Goal: Ask a question

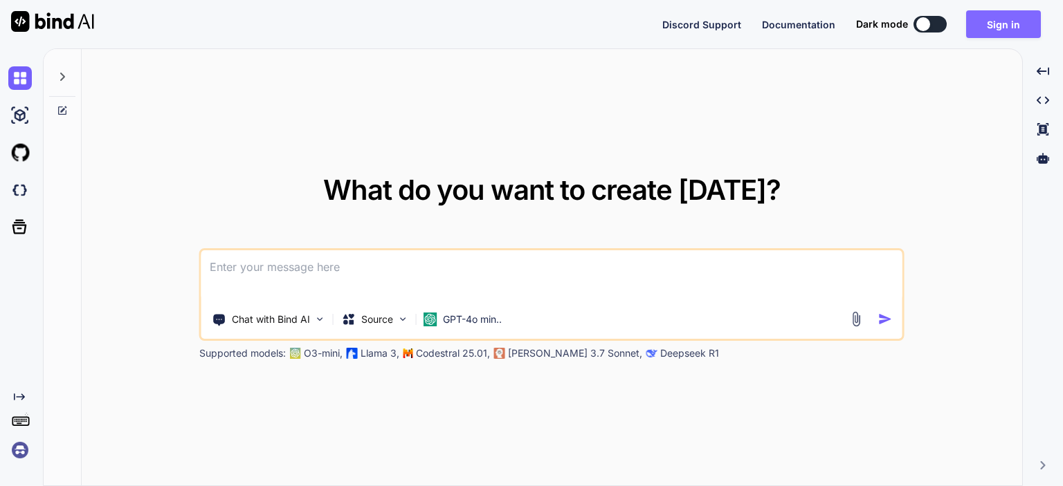
click at [1007, 29] on button "Sign in" at bounding box center [1003, 24] width 75 height 28
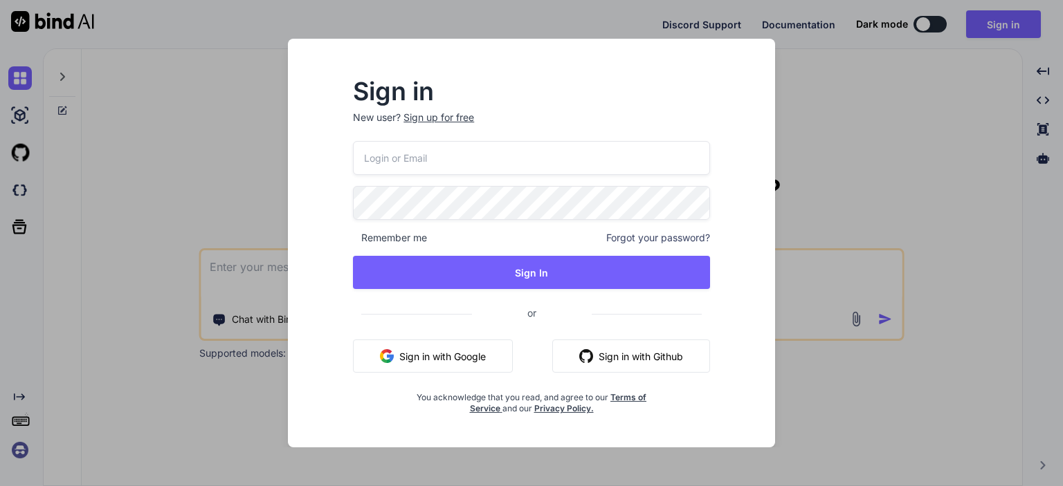
click at [542, 155] on input "email" at bounding box center [531, 158] width 357 height 34
type input "[EMAIL_ADDRESS][DOMAIN_NAME]"
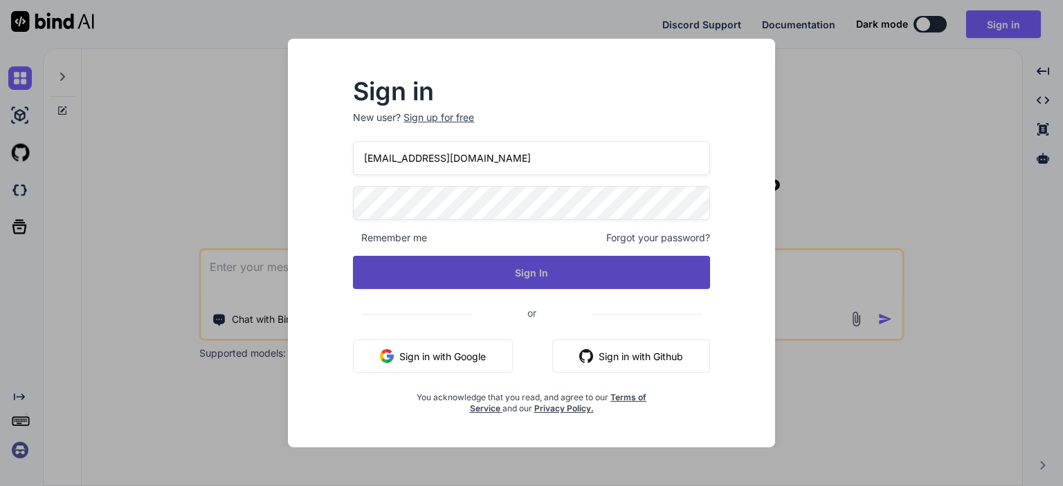
click at [548, 275] on button "Sign In" at bounding box center [531, 272] width 357 height 33
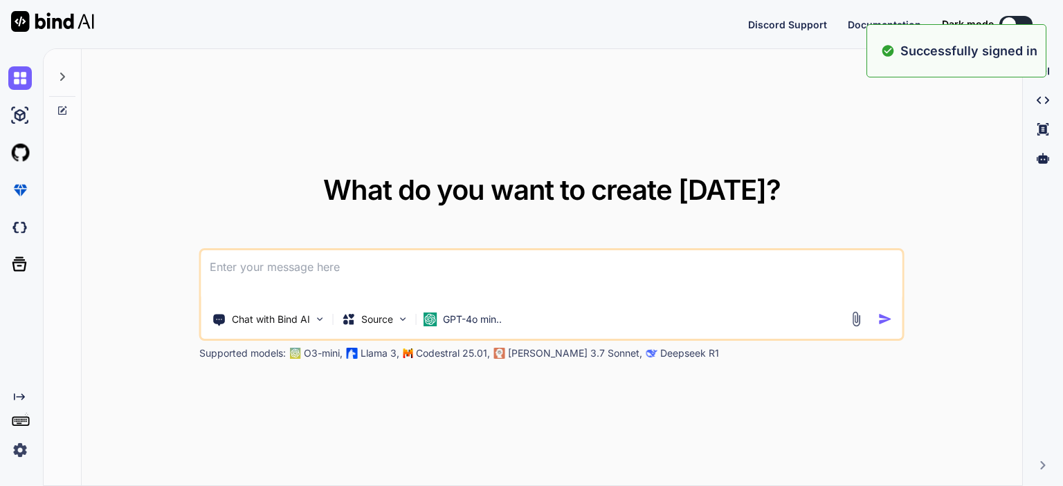
type textarea "x"
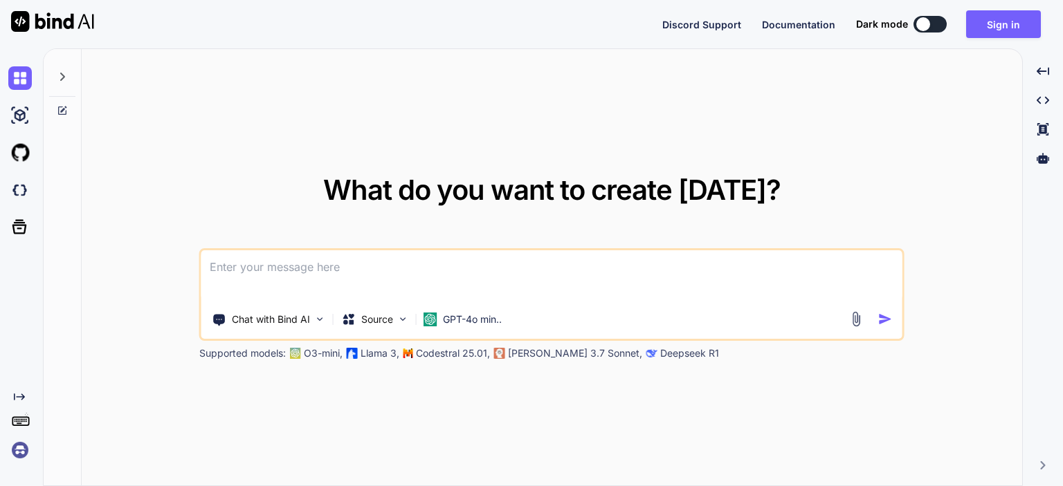
click at [485, 268] on textarea at bounding box center [551, 275] width 701 height 51
click at [1010, 24] on button "Sign in" at bounding box center [1003, 24] width 75 height 28
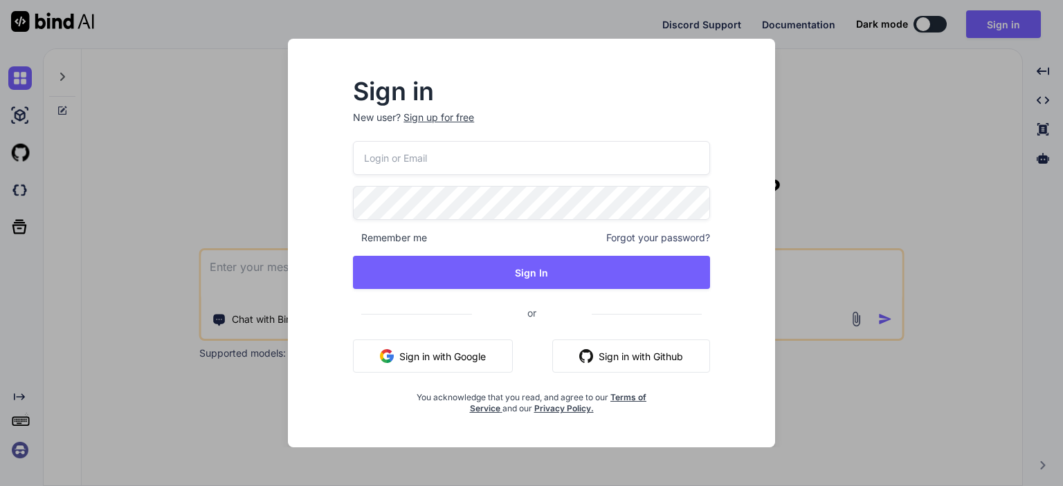
click at [532, 152] on input "email" at bounding box center [531, 158] width 357 height 34
type input "[EMAIL_ADDRESS][DOMAIN_NAME]"
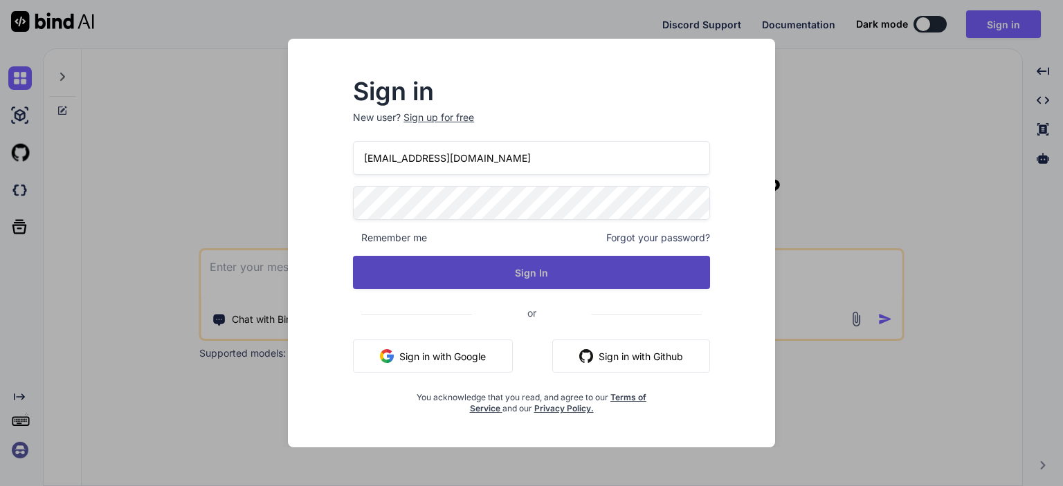
click at [554, 270] on button "Sign In" at bounding box center [531, 272] width 357 height 33
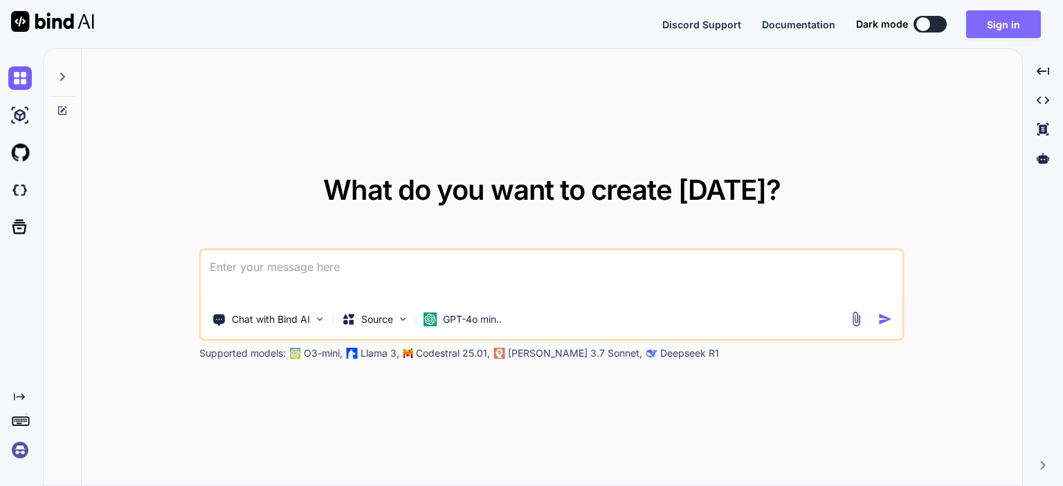
click at [980, 24] on button "Sign in" at bounding box center [1003, 24] width 75 height 28
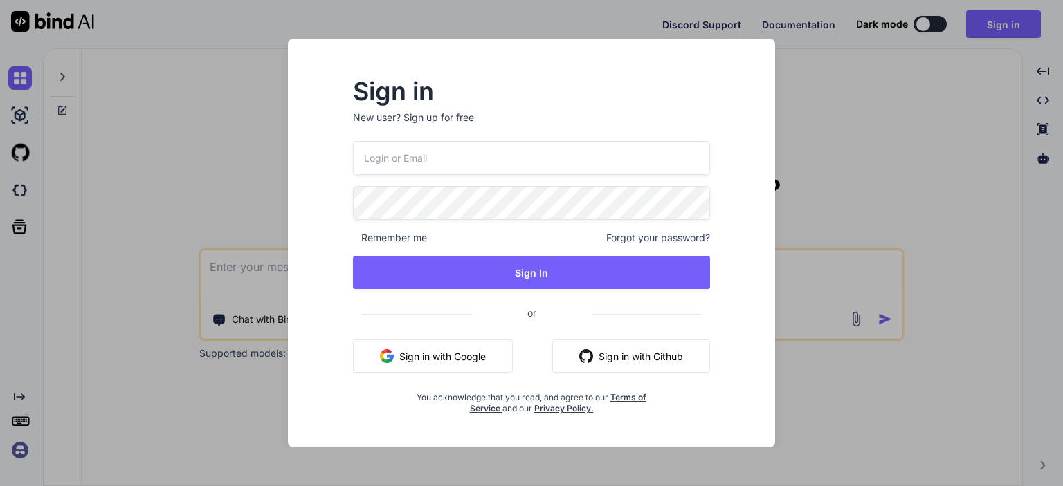
click at [487, 154] on input "email" at bounding box center [531, 158] width 357 height 34
type input "[EMAIL_ADDRESS][DOMAIN_NAME]"
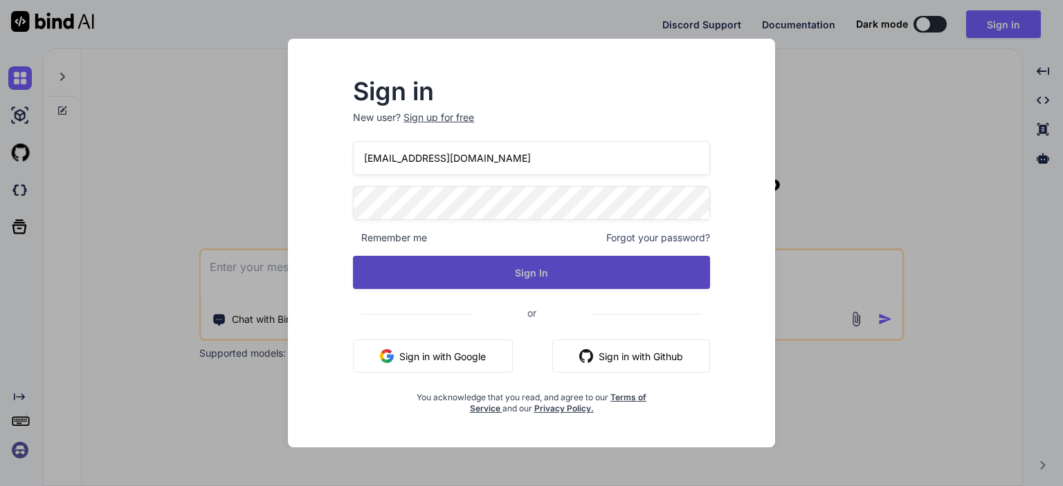
click at [549, 265] on button "Sign In" at bounding box center [531, 272] width 357 height 33
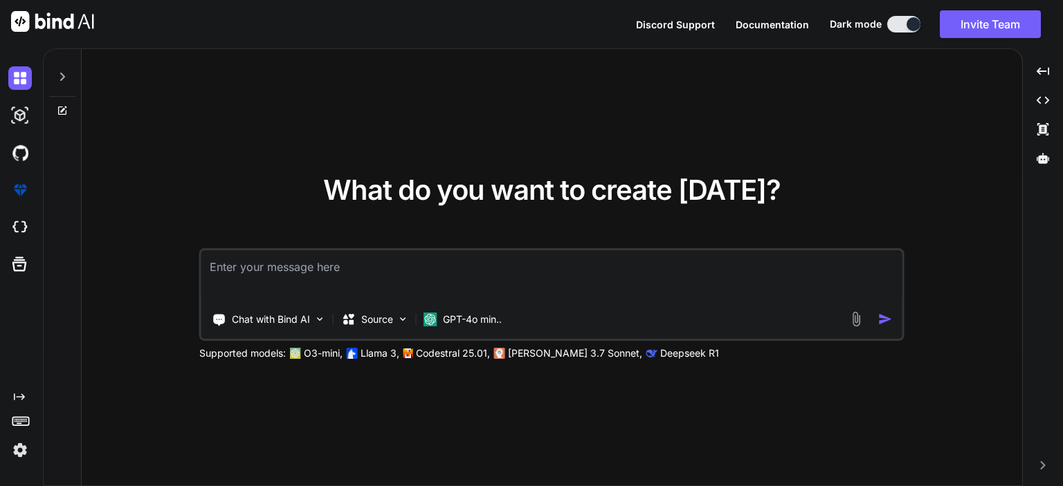
click at [487, 262] on textarea at bounding box center [551, 275] width 701 height 51
type textarea "x"
paste textarea "<?php namespace App\Services; use Exception; use Illuminate\Support\Facades\Con…"
type textarea "<?php namespace App\Services; use Exception; use Illuminate\Support\Facades\Con…"
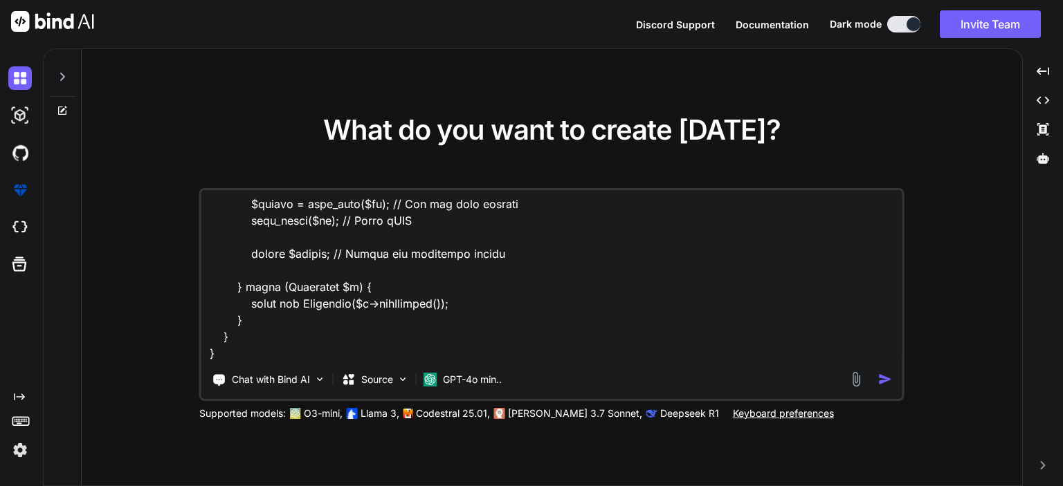
type textarea "x"
type textarea "<?php namespace App\Services; use Exception; use Illuminate\Support\Facades\Con…"
type textarea "x"
type textarea "<?php namespace App\Services; use Exception; use Illuminate\Support\Facades\Con…"
type textarea "x"
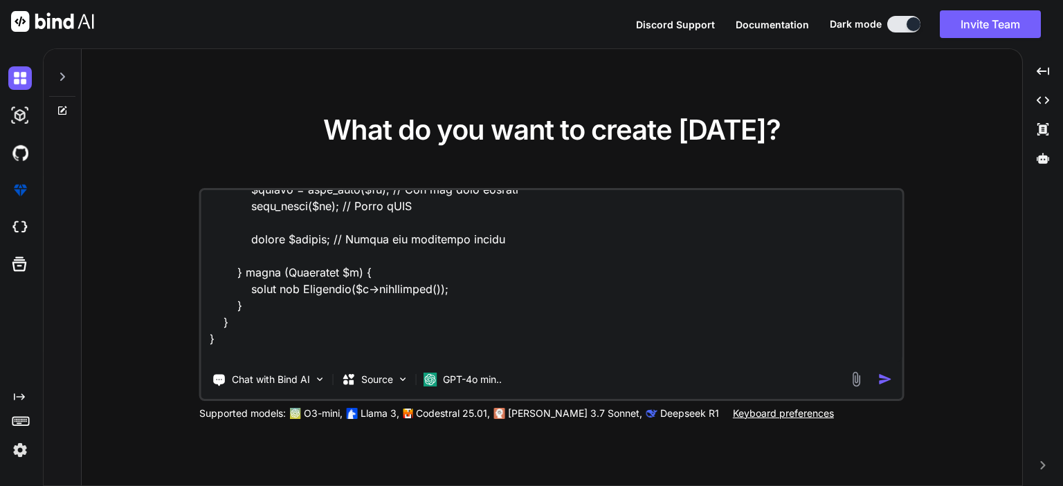
scroll to position [1445, 0]
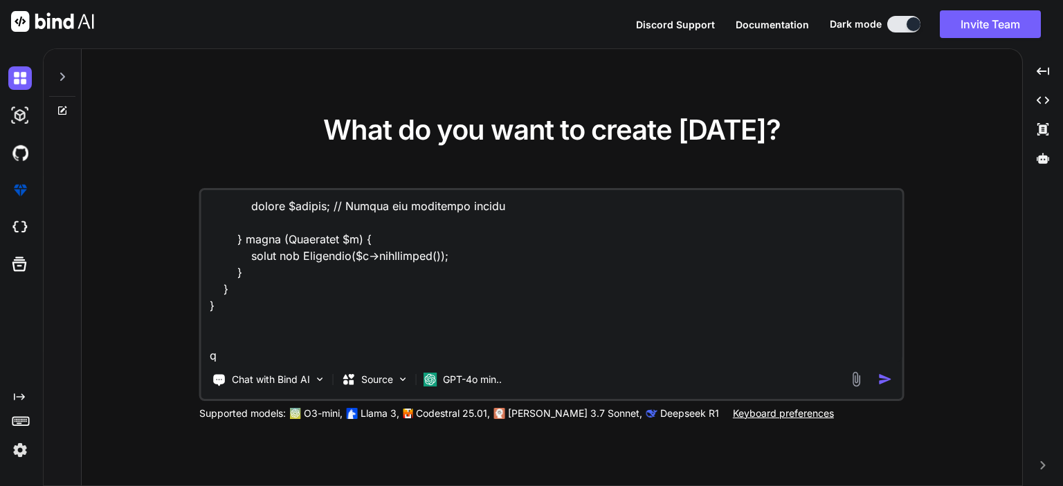
type textarea "<?php namespace App\Services; use Exception; use Illuminate\Support\Facades\Con…"
type textarea "x"
type textarea "<?php namespace App\Services; use Exception; use Illuminate\Support\Facades\Con…"
type textarea "x"
type textarea "<?php namespace App\Services; use Exception; use Illuminate\Support\Facades\Con…"
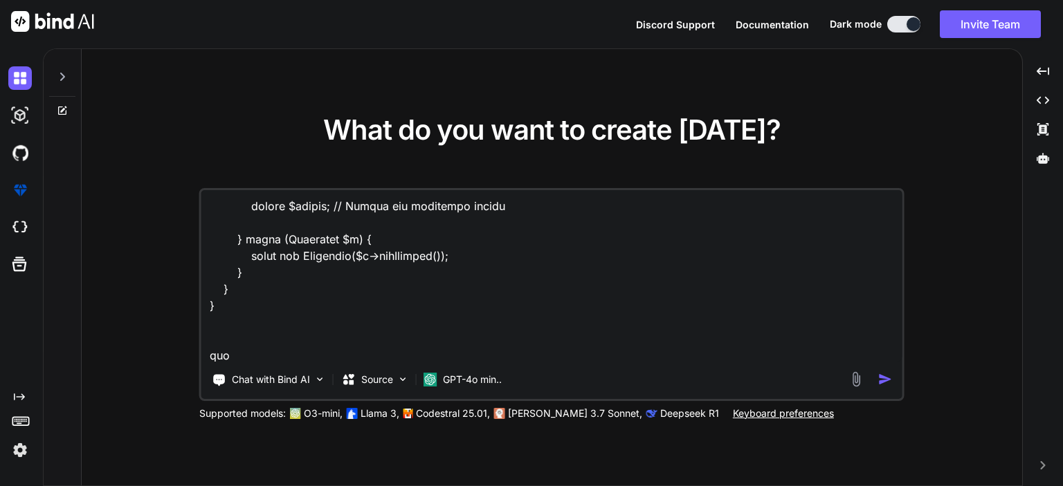
type textarea "x"
type textarea "<?php namespace App\Services; use Exception; use Illuminate\Support\Facades\Con…"
type textarea "x"
type textarea "<?php namespace App\Services; use Exception; use Illuminate\Support\Facades\Con…"
type textarea "x"
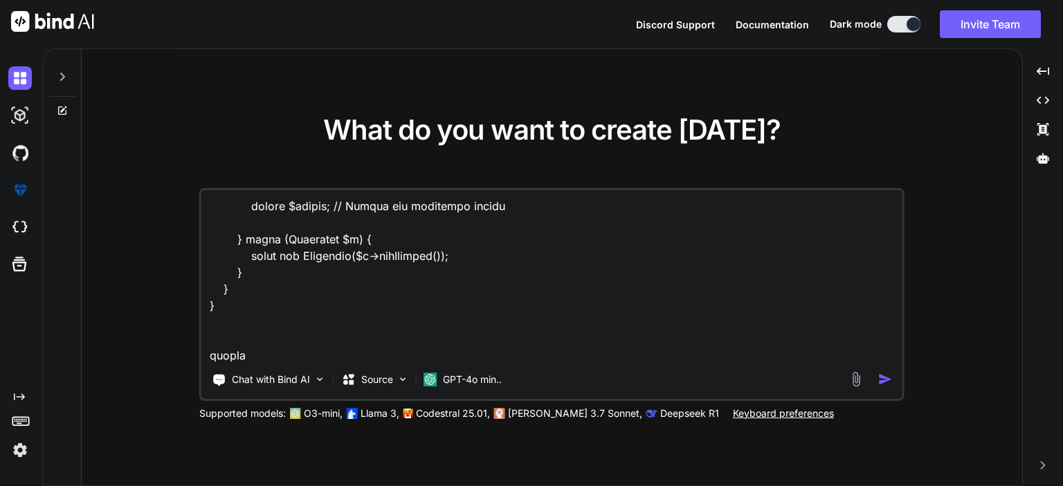
type textarea "<?php namespace App\Services; use Exception; use Illuminate\Support\Facades\Con…"
type textarea "x"
type textarea "<?php namespace App\Services; use Exception; use Illuminate\Support\Facades\Con…"
type textarea "x"
type textarea "<?php namespace App\Services; use Exception; use Illuminate\Support\Facades\Con…"
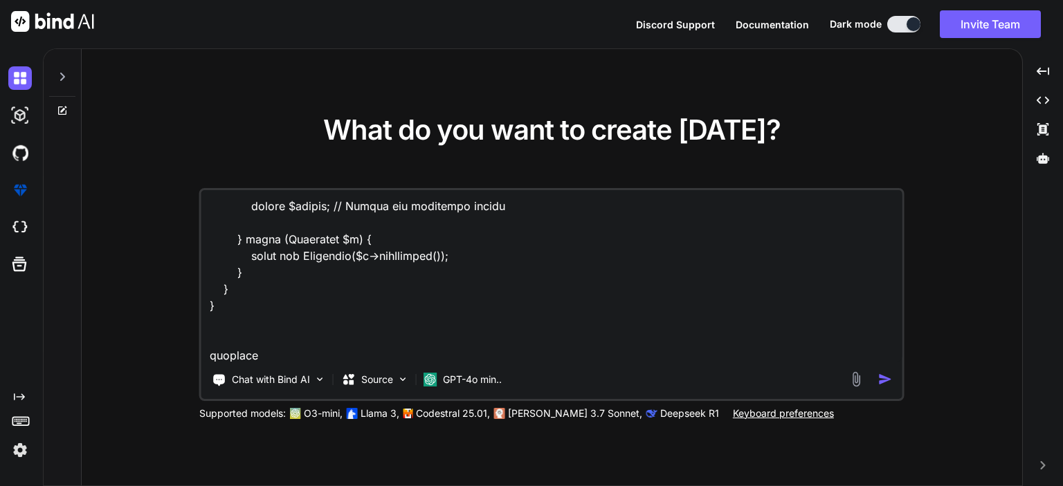
type textarea "x"
drag, startPoint x: 296, startPoint y: 355, endPoint x: 177, endPoint y: 351, distance: 119.1
click at [177, 351] on div "What do you want to create [DATE]? Chat with Bind AI Source GPT-4o min.. Suppor…" at bounding box center [552, 268] width 940 height 438
click at [255, 358] on textarea at bounding box center [551, 276] width 701 height 172
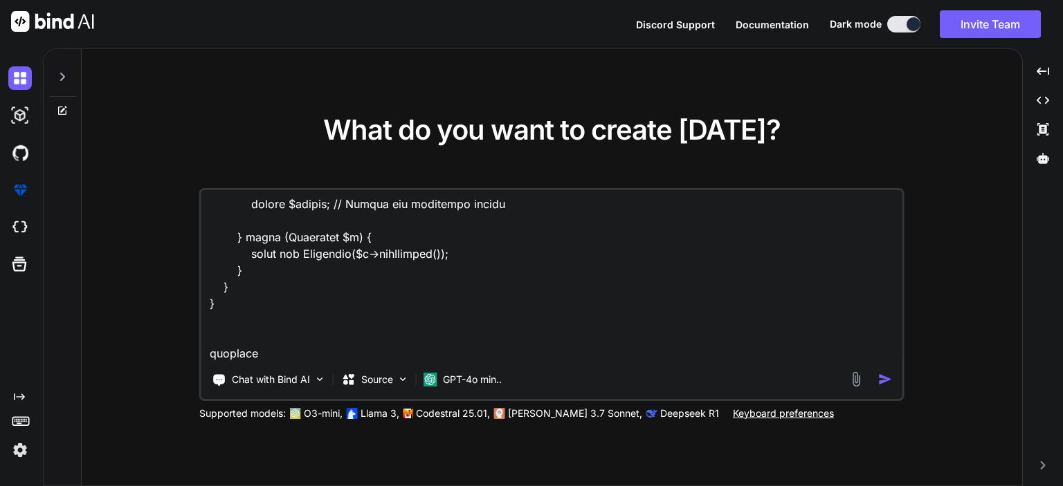
drag, startPoint x: 275, startPoint y: 354, endPoint x: 209, endPoint y: 356, distance: 66.5
click at [209, 356] on textarea at bounding box center [551, 276] width 701 height 172
paste textarea "the card you would use ccgettoken as the transaction type"
type textarea "<?php namespace App\Services; use Exception; use Illuminate\Support\Facades\Con…"
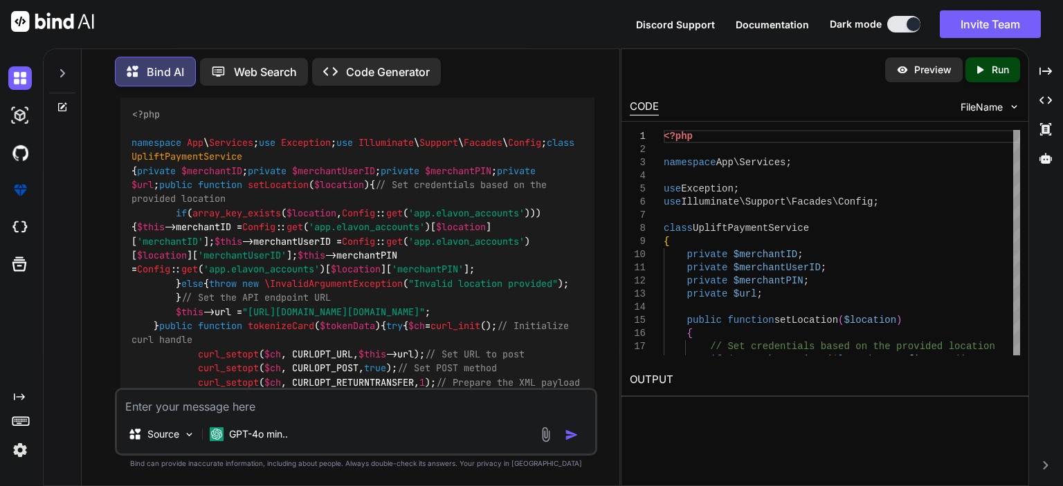
scroll to position [560, 0]
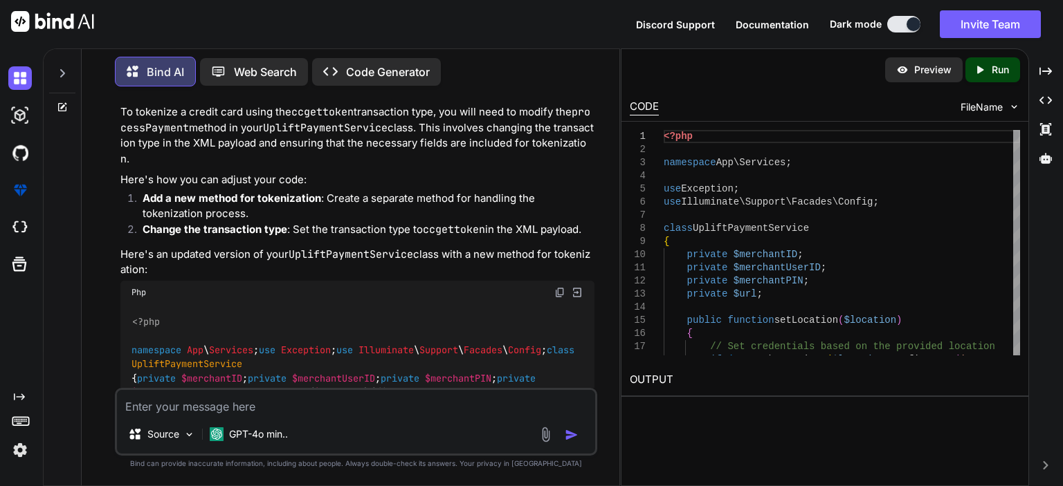
click at [556, 287] on img at bounding box center [559, 292] width 11 height 11
click at [363, 410] on textarea at bounding box center [356, 402] width 478 height 25
paste textarea "<?php namespace App\Http\Controllers; use Exception; use Illuminate\Http\Reques…"
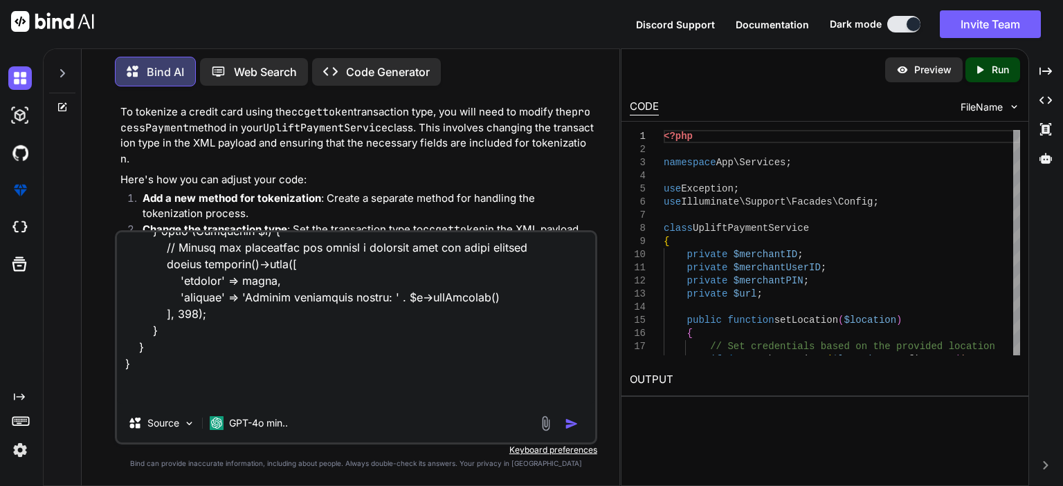
scroll to position [782, 0]
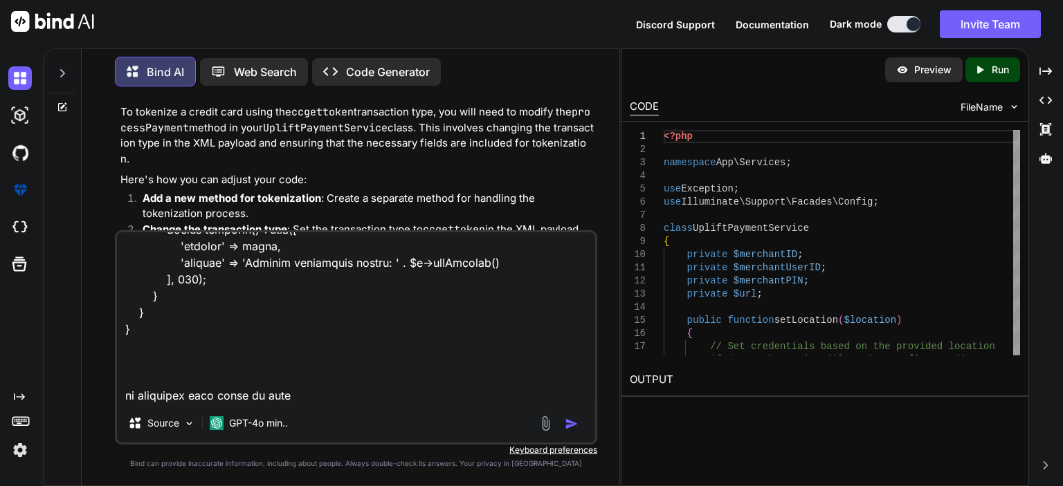
paste textarea "tokenizeCard"
type textarea "<?php namespace App\Http\Controllers; use Exception; use Illuminate\Http\Reques…"
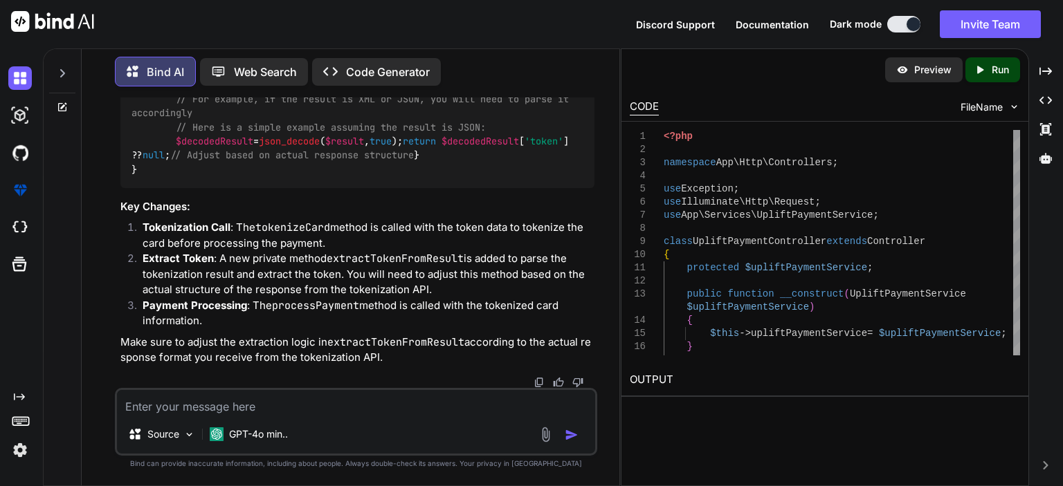
scroll to position [3028, 0]
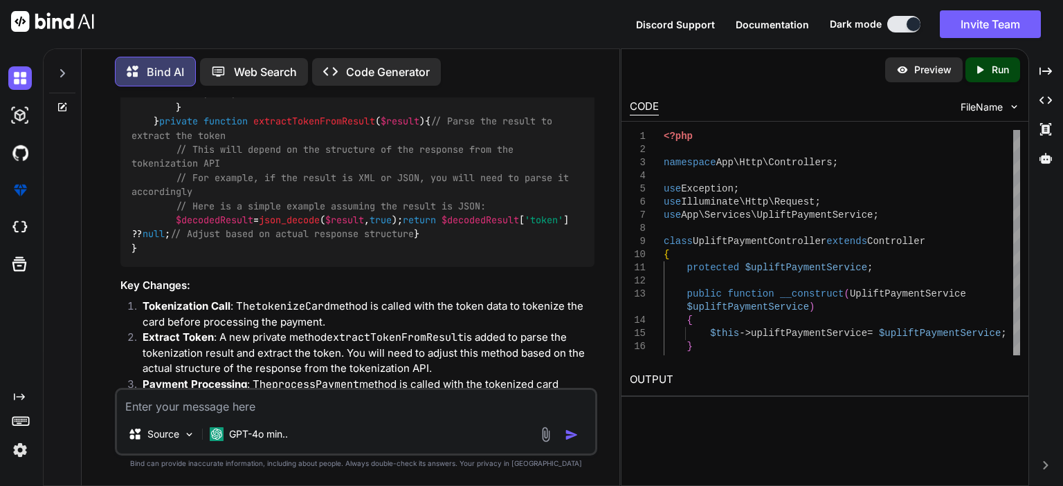
click at [307, 412] on textarea at bounding box center [356, 402] width 478 height 25
paste textarea """" <?xml version="1.0" encoding="UTF-8"?> <txn><errorCode>err.process.dot.do.t…"
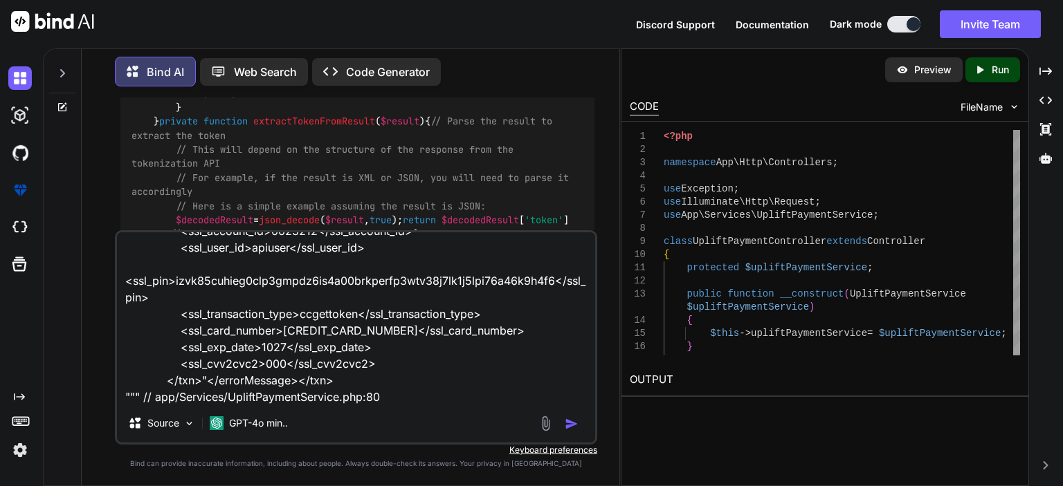
scroll to position [201, 0]
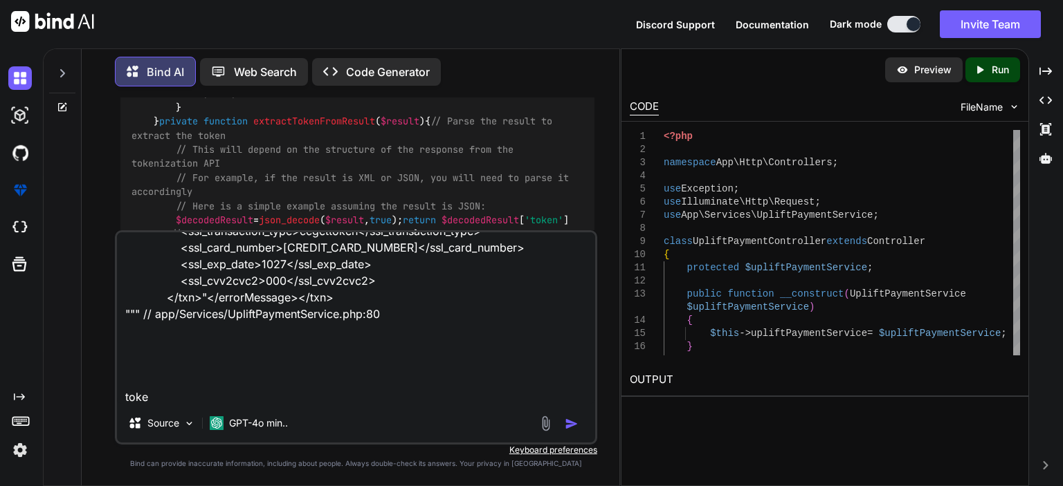
drag, startPoint x: 202, startPoint y: 390, endPoint x: 99, endPoint y: 394, distance: 103.2
click at [99, 394] on div "You Bind AI To tokenize a credit card using the ccgettoken transaction type, yo…" at bounding box center [356, 292] width 527 height 388
paste textarea "nizeCard"
type textarea """" <?xml version="1.0" encoding="UTF-8"?> <txn><errorCode>err.process.dot.do.t…"
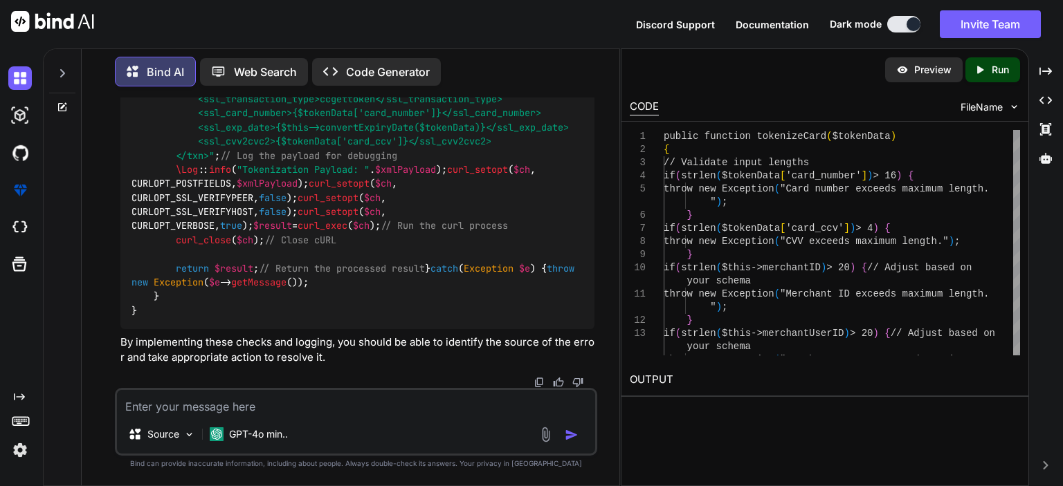
scroll to position [5726, 0]
paste textarea "ccgettoken"
type textarea "how to add ccgettoken using xml api"
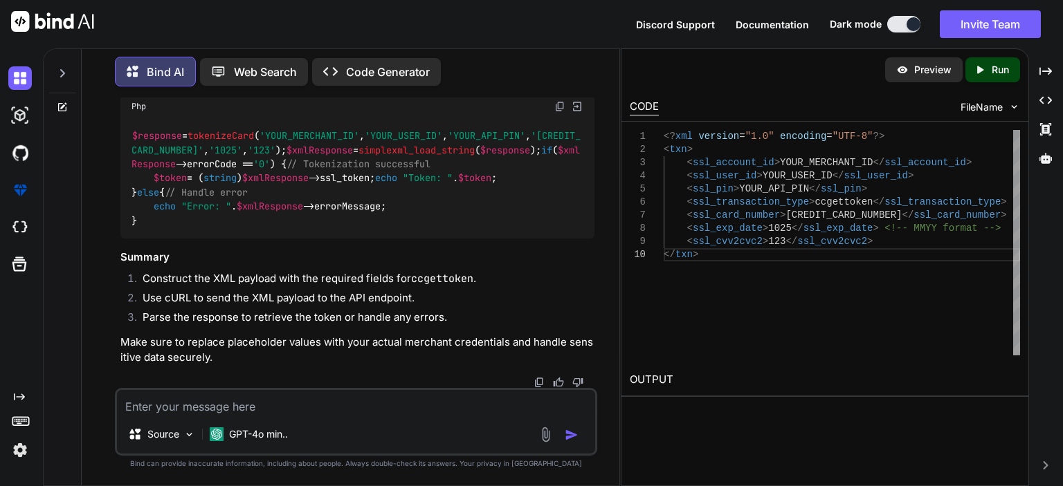
scroll to position [7377, 0]
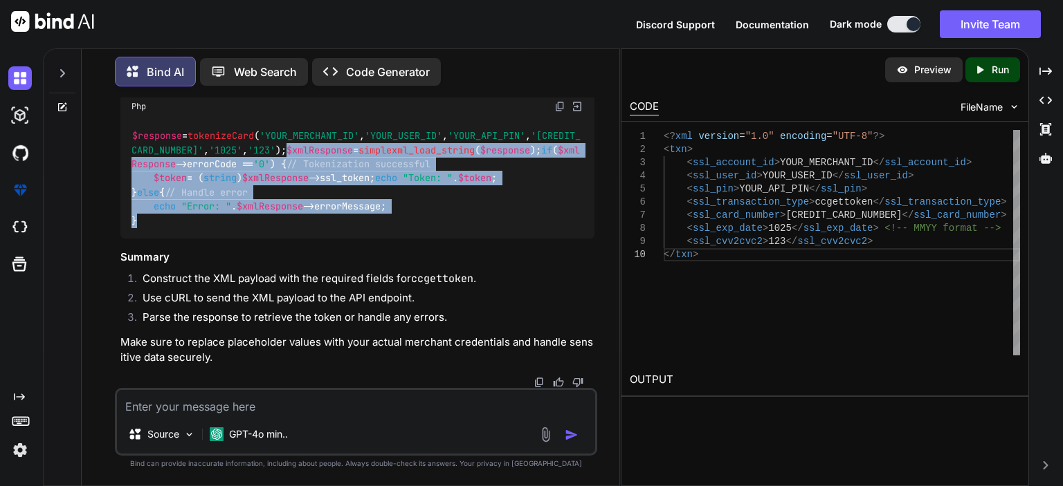
drag, startPoint x: 131, startPoint y: 166, endPoint x: 201, endPoint y: 287, distance: 139.5
click at [201, 239] on div "$response = tokenizeCard ( 'YOUR_MERCHANT_ID' , 'YOUR_USER_ID' , 'YOUR_API_PIN'…" at bounding box center [357, 178] width 474 height 121
copy code "$xmlResponse = simplexml_load_string ( $response ); if ( $xmlResponse ->errorCo…"
click at [230, 239] on div "$response = tokenizeCard ( 'YOUR_MERCHANT_ID' , 'YOUR_USER_ID' , 'YOUR_API_PIN'…" at bounding box center [357, 178] width 474 height 121
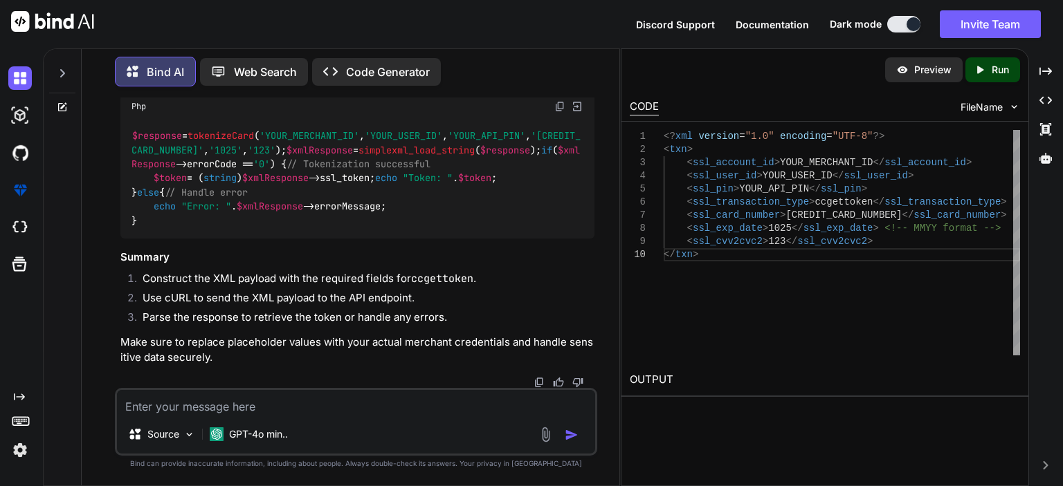
scroll to position [7446, 0]
